Goal: Check status

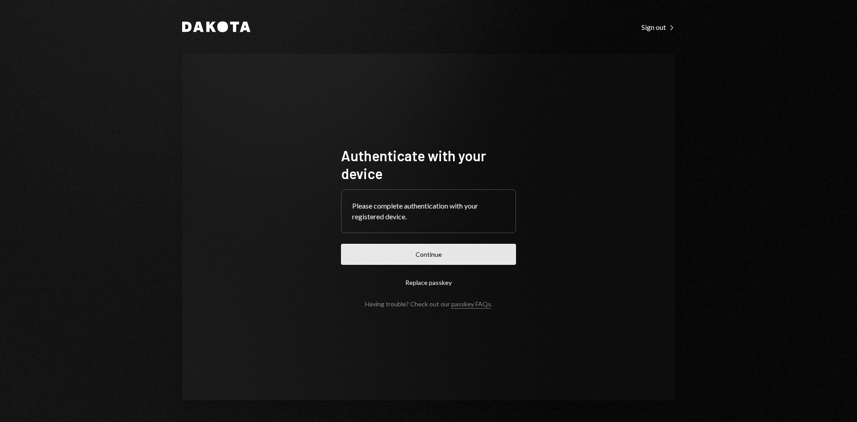
click at [441, 251] on button "Continue" at bounding box center [428, 254] width 175 height 21
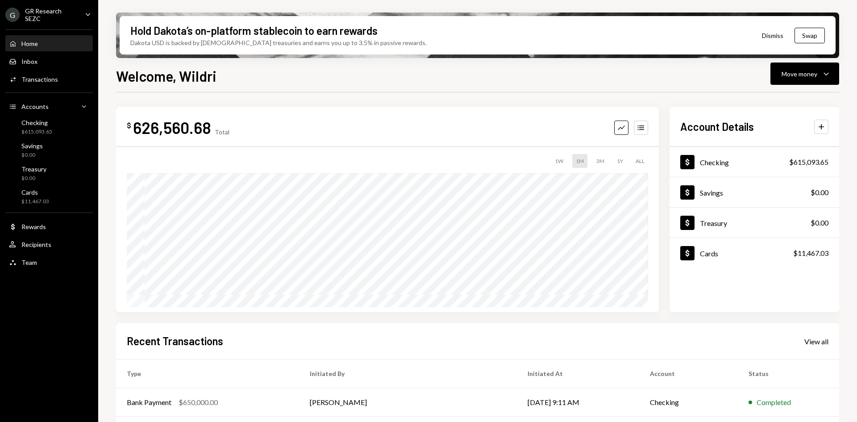
click at [79, 15] on div "G GR Research SEZC Caret Down" at bounding box center [49, 14] width 98 height 15
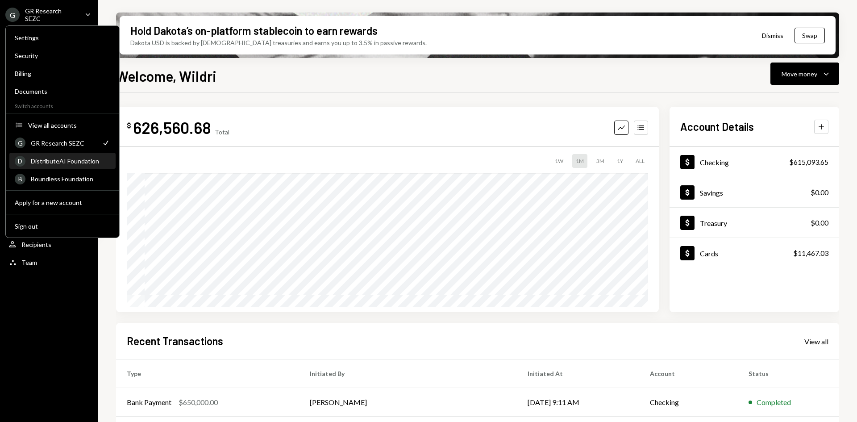
click at [67, 158] on div "DistributeAI Foundation" at bounding box center [70, 161] width 79 height 8
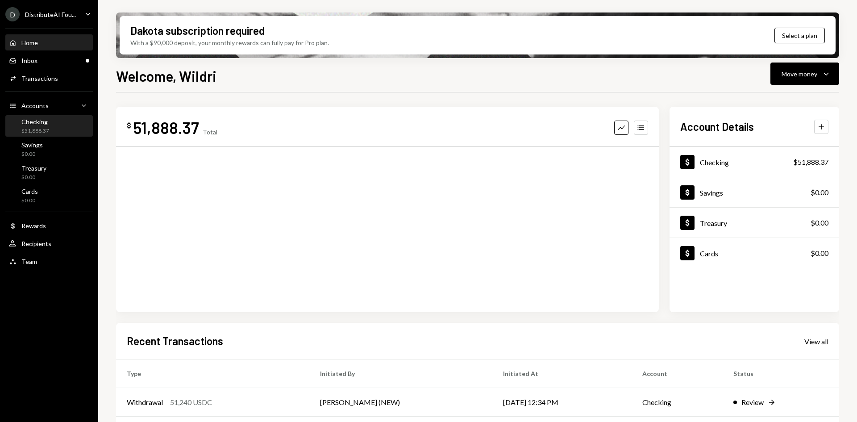
click at [55, 124] on div "Checking $51,888.37" at bounding box center [49, 126] width 80 height 17
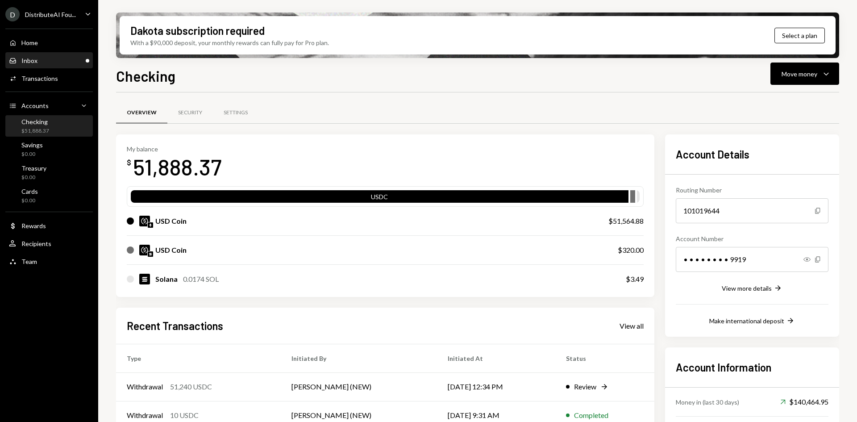
click at [37, 64] on div "Inbox Inbox" at bounding box center [49, 61] width 80 height 8
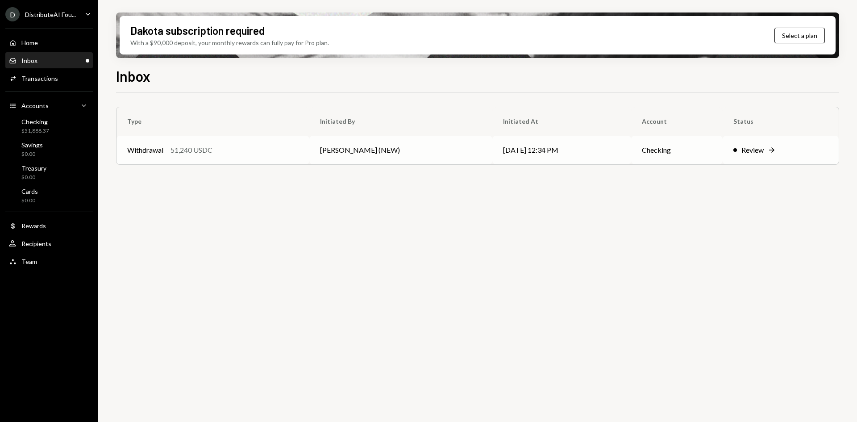
click at [297, 145] on div "Withdrawal 51,240 USDC" at bounding box center [212, 150] width 171 height 11
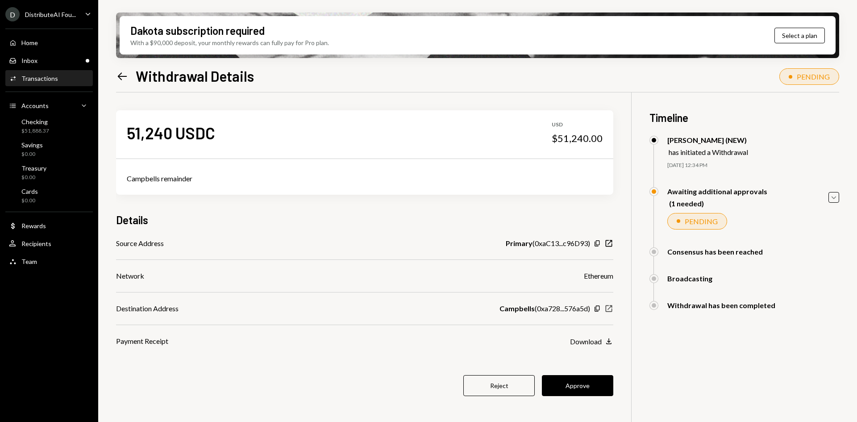
click at [609, 311] on icon "button" at bounding box center [609, 308] width 7 height 7
click at [586, 381] on button "Approve" at bounding box center [577, 385] width 71 height 21
